Goal: Task Accomplishment & Management: Manage account settings

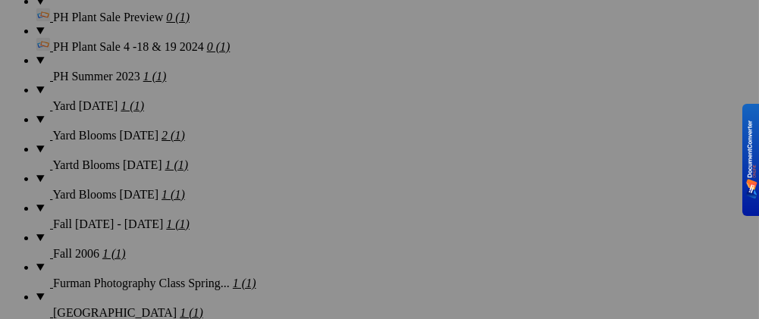
scroll to position [3133, 0]
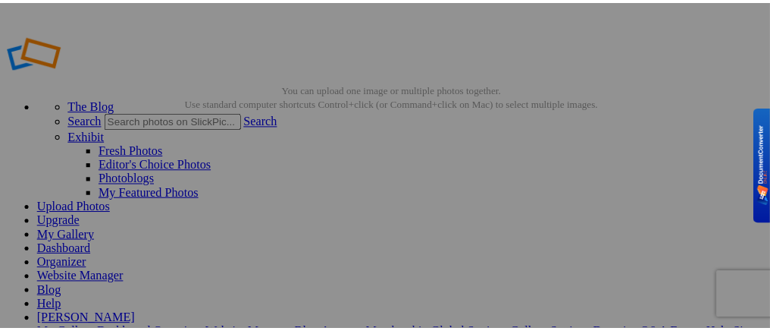
scroll to position [76, 0]
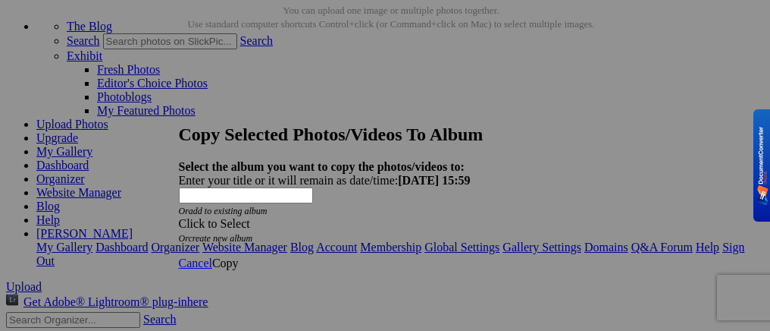
click at [179, 217] on span at bounding box center [179, 223] width 0 height 13
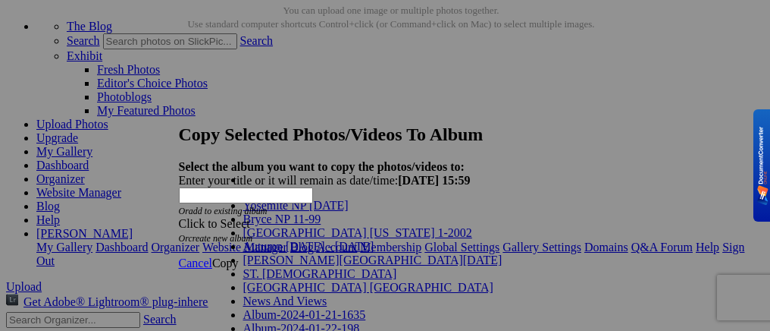
scroll to position [838, 0]
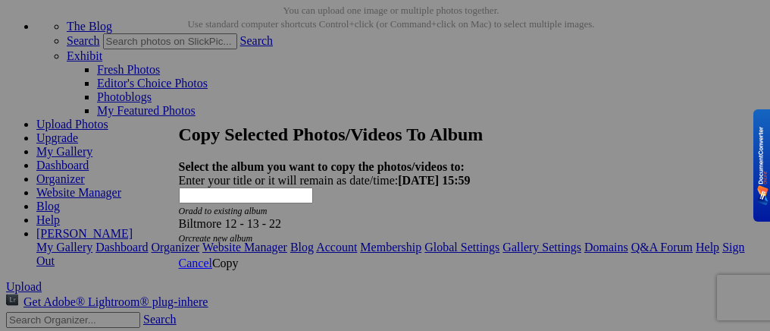
click at [239, 256] on span "Copy" at bounding box center [225, 262] width 27 height 13
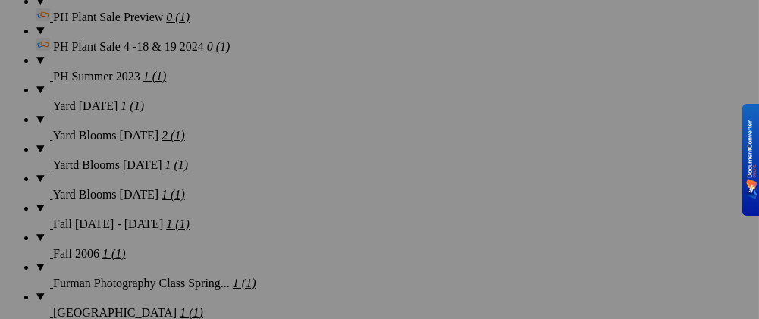
scroll to position [3133, 0]
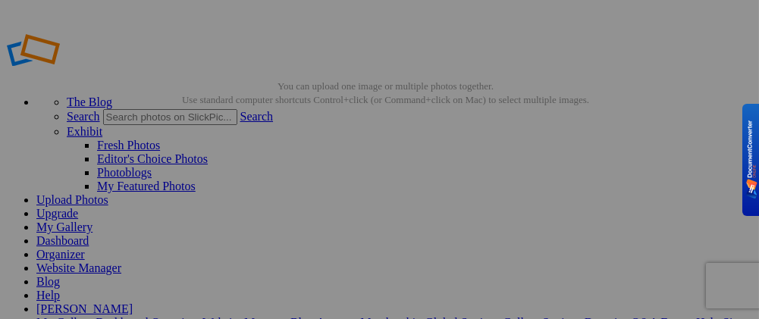
scroll to position [76, 0]
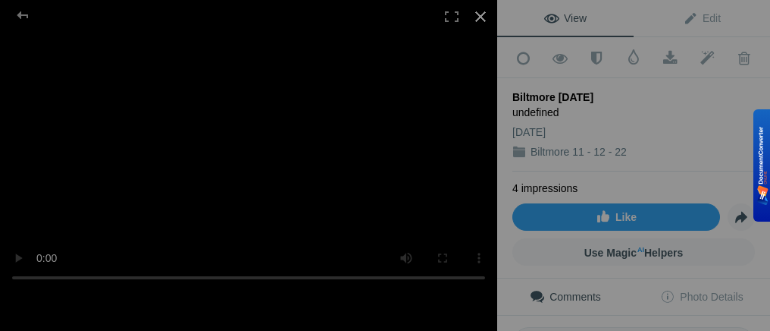
click at [486, 17] on div at bounding box center [480, 16] width 33 height 33
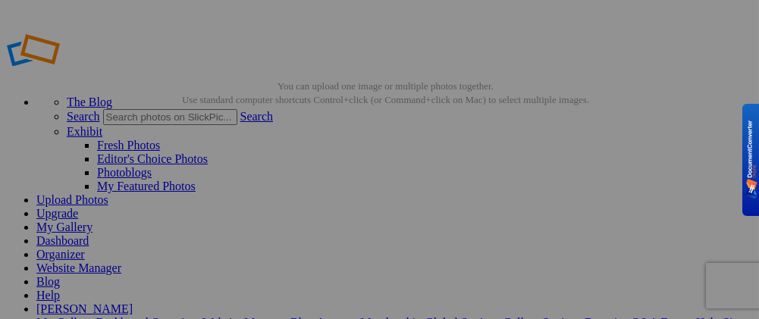
scroll to position [76, 0]
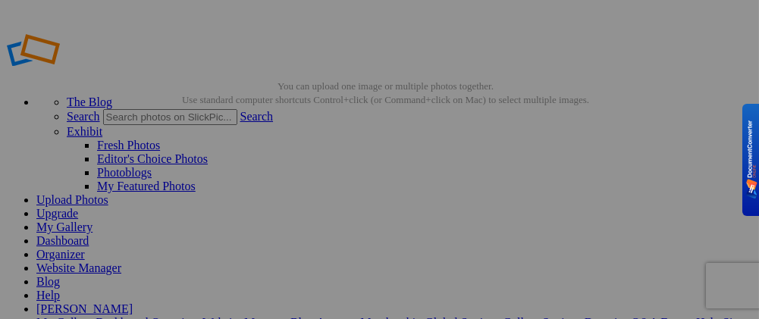
drag, startPoint x: 296, startPoint y: 81, endPoint x: 309, endPoint y: 82, distance: 12.2
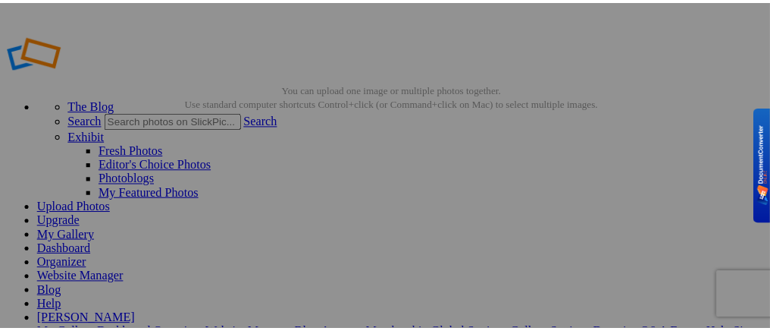
scroll to position [76, 0]
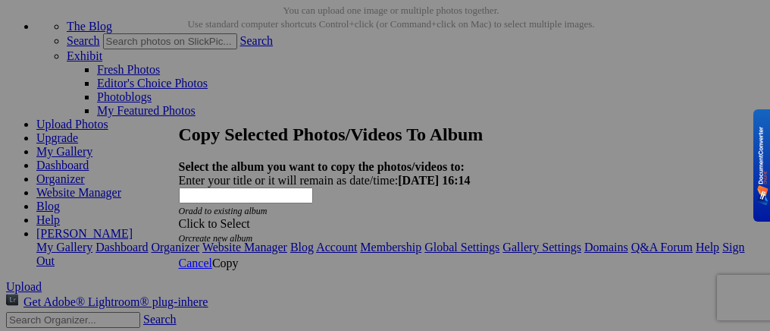
type input "Biltmore 8 - 12 - 22"
click at [179, 217] on span at bounding box center [179, 223] width 0 height 13
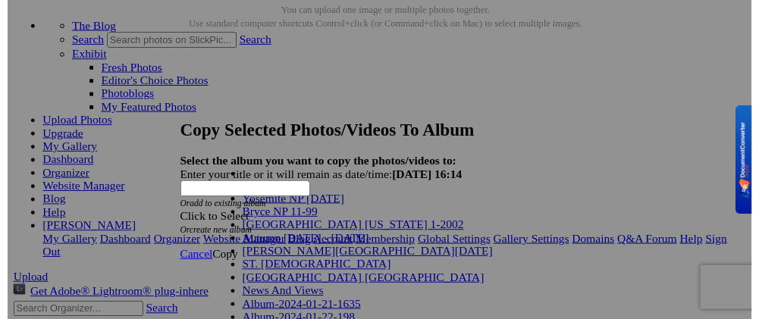
scroll to position [895, 0]
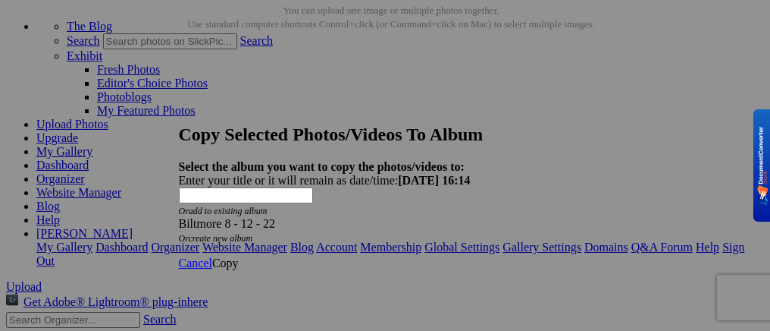
click at [239, 256] on span "Copy" at bounding box center [225, 262] width 27 height 13
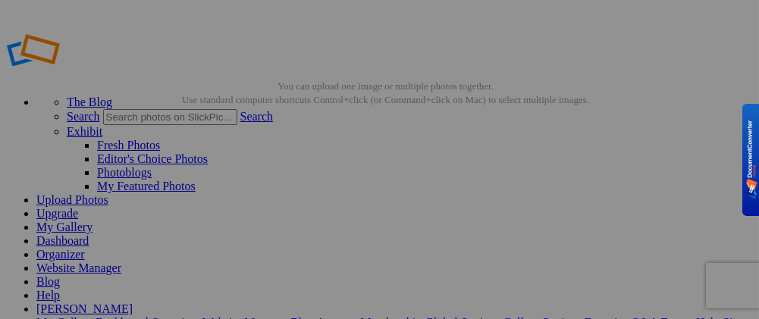
click at [92, 221] on link "My Gallery" at bounding box center [64, 227] width 56 height 13
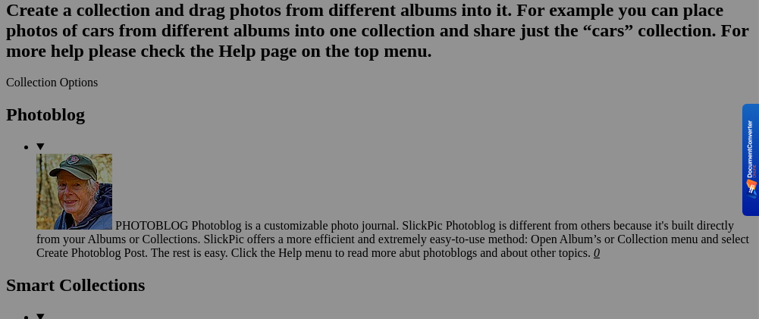
scroll to position [3866, 0]
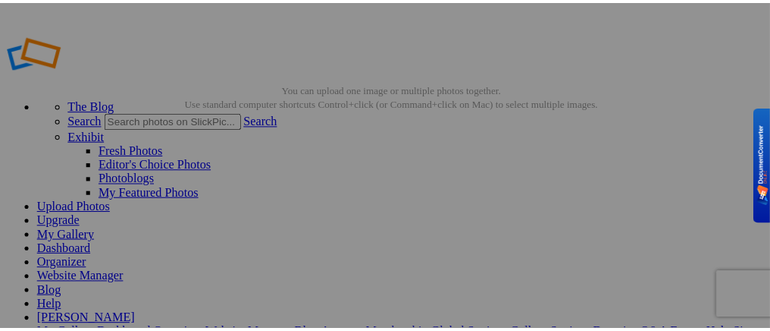
scroll to position [76, 0]
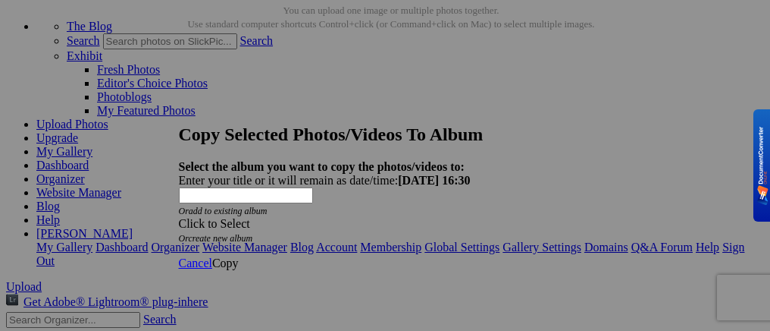
click at [466, 217] on div "Click to Select" at bounding box center [380, 224] width 402 height 14
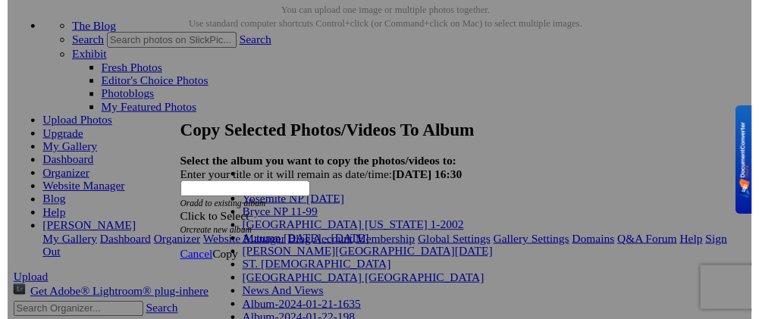
scroll to position [1048, 0]
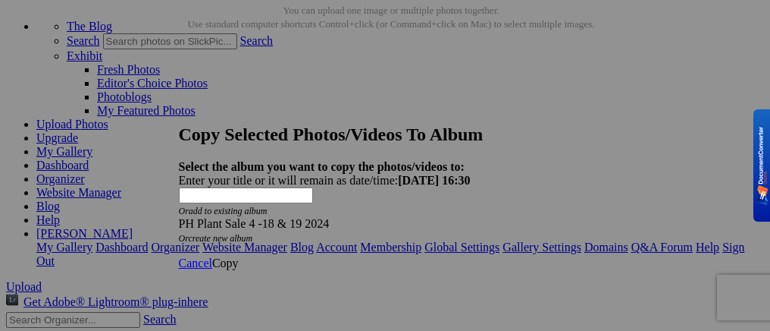
click at [239, 256] on span "Copy" at bounding box center [225, 262] width 27 height 13
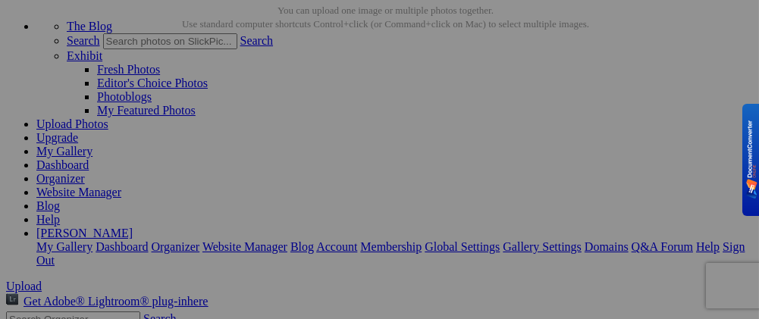
scroll to position [0, 0]
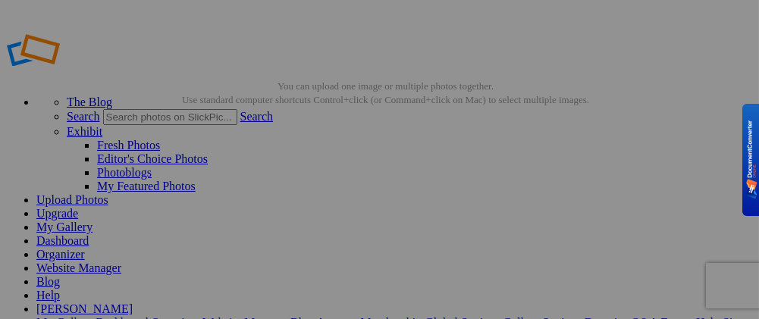
click at [92, 221] on link "My Gallery" at bounding box center [64, 227] width 56 height 13
